Goal: Transaction & Acquisition: Purchase product/service

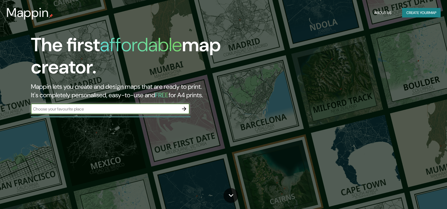
click at [160, 109] on input "text" at bounding box center [105, 109] width 148 height 6
type input "[PERSON_NAME],9"
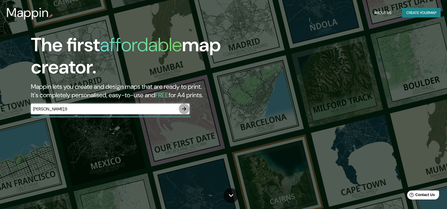
click at [185, 109] on icon "button" at bounding box center [184, 109] width 4 height 4
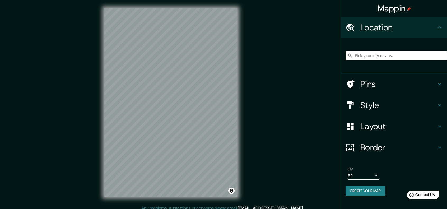
click at [371, 54] on input "Pick your city or area" at bounding box center [397, 56] width 102 height 10
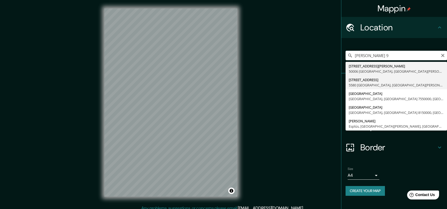
type input "[STREET_ADDRESS][PERSON_NAME][PERSON_NAME]"
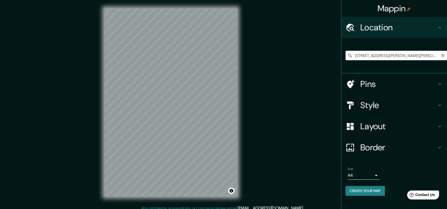
click at [441, 56] on icon "Clear" at bounding box center [443, 55] width 4 height 4
click at [421, 59] on input "Pick your city or area" at bounding box center [397, 56] width 102 height 10
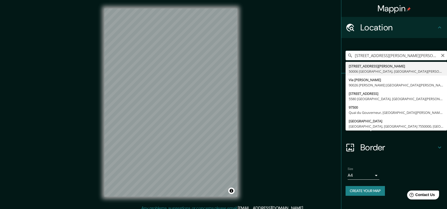
type input "[STREET_ADDRESS][PERSON_NAME][PERSON_NAME]"
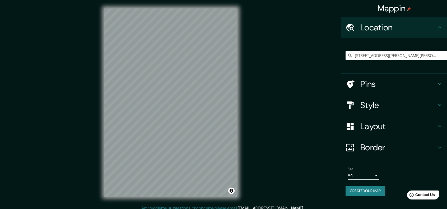
click at [403, 105] on h4 "Style" at bounding box center [399, 105] width 76 height 11
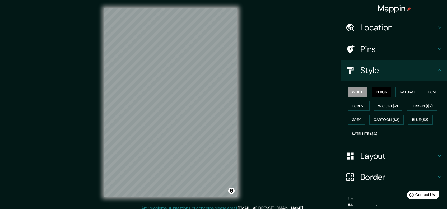
click at [378, 93] on button "Black" at bounding box center [382, 92] width 20 height 10
click at [306, 110] on div "Mappin Location [STREET_ADDRESS][PERSON_NAME][PERSON_NAME] Pins Style [PERSON_N…" at bounding box center [223, 107] width 447 height 214
click at [299, 102] on div "Mappin Location [STREET_ADDRESS][PERSON_NAME][PERSON_NAME] Pins Style [PERSON_N…" at bounding box center [223, 107] width 447 height 214
click at [373, 93] on button "Black" at bounding box center [382, 92] width 20 height 10
